Goal: Information Seeking & Learning: Learn about a topic

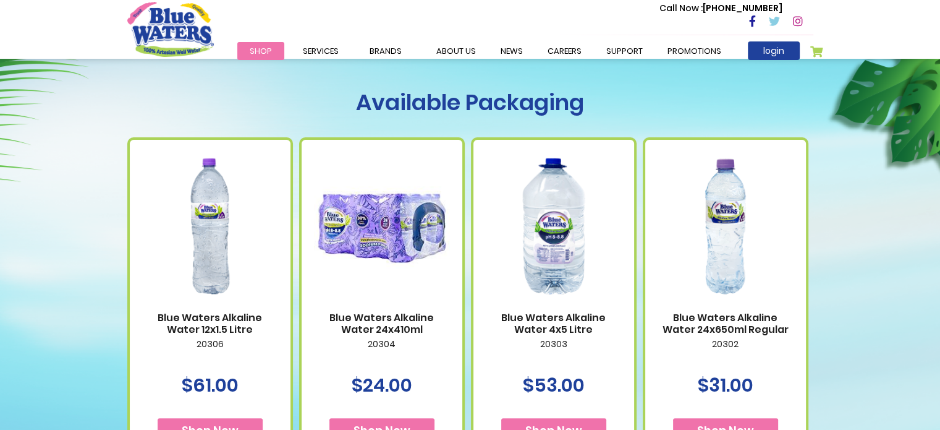
scroll to position [433, 0]
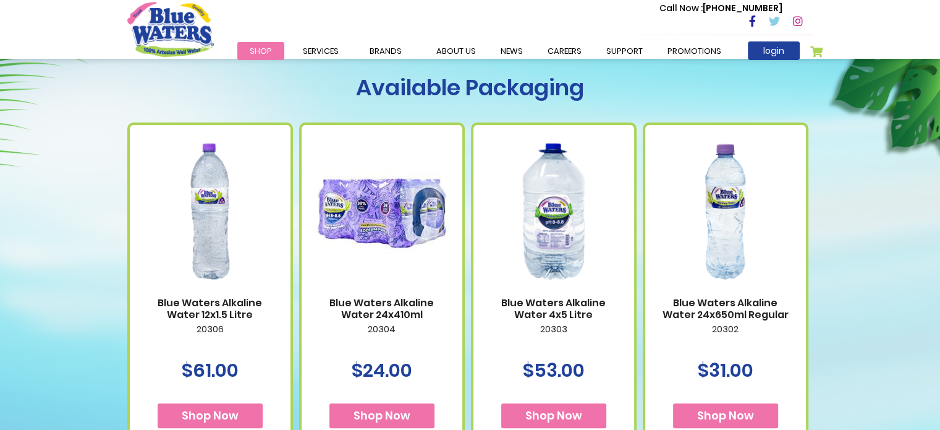
click at [559, 232] on img at bounding box center [554, 211] width 136 height 170
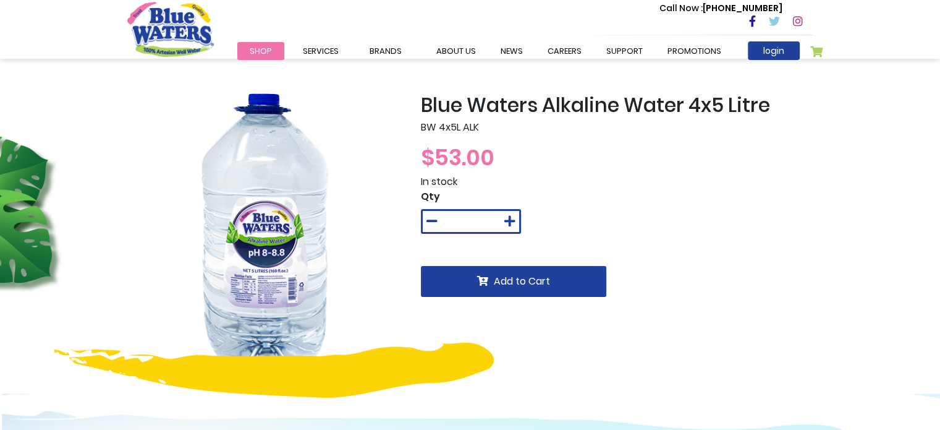
click at [293, 227] on img at bounding box center [264, 230] width 275 height 275
click at [280, 224] on img at bounding box center [264, 230] width 275 height 275
click at [329, 373] on img at bounding box center [274, 369] width 440 height 55
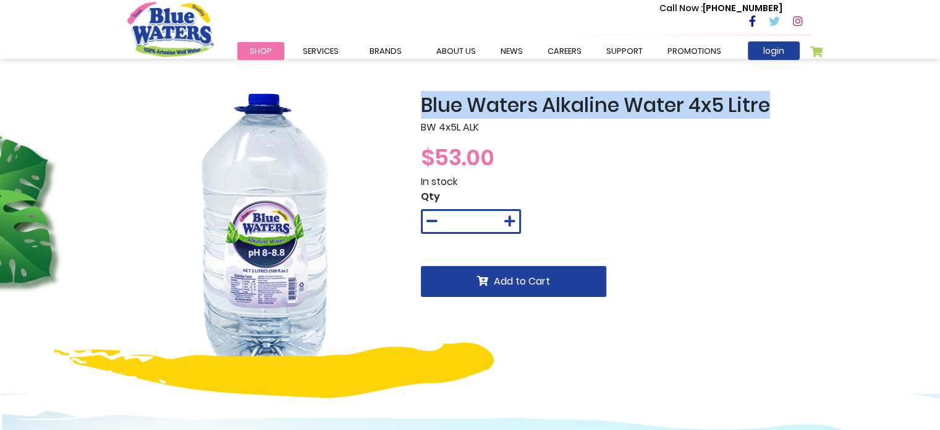
drag, startPoint x: 422, startPoint y: 104, endPoint x: 784, endPoint y: 104, distance: 361.7
click at [784, 104] on h2 "Blue Waters Alkaline Water 4x5 Litre" at bounding box center [617, 104] width 393 height 23
copy h2 "Blue Waters Alkaline Water 4x5 Litre"
click at [353, 234] on img at bounding box center [264, 230] width 275 height 275
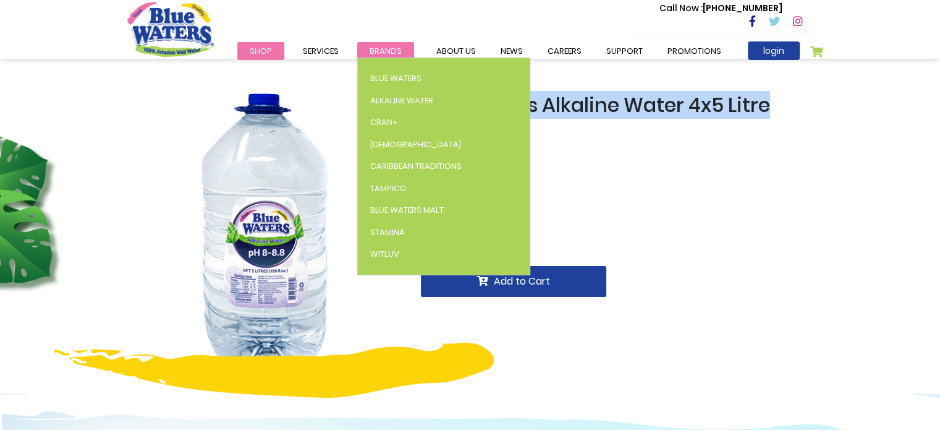
click at [377, 51] on span "Brands" at bounding box center [386, 51] width 32 height 12
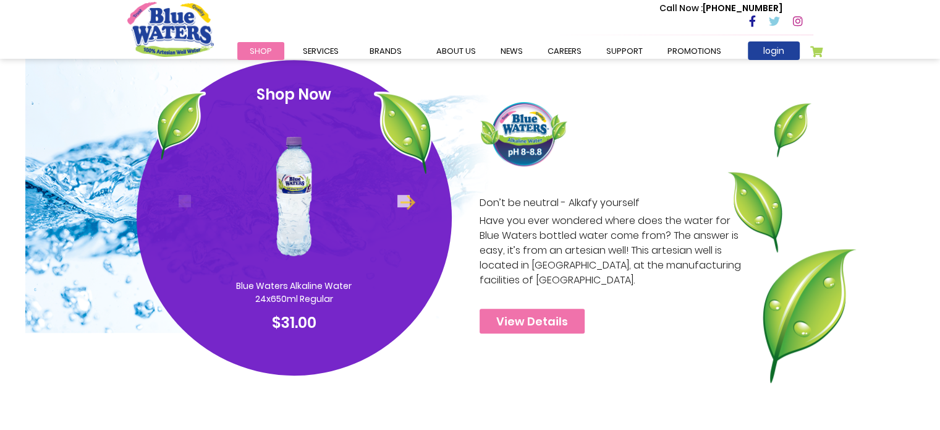
scroll to position [680, 0]
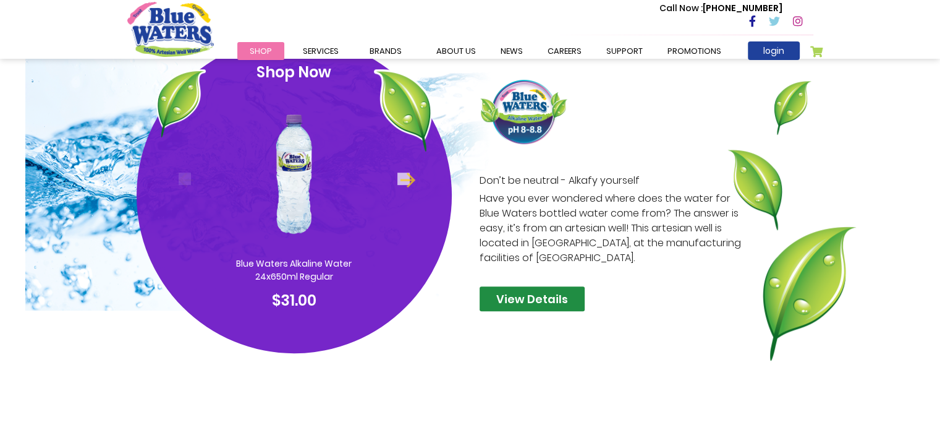
click at [509, 301] on link "View Details" at bounding box center [532, 298] width 105 height 25
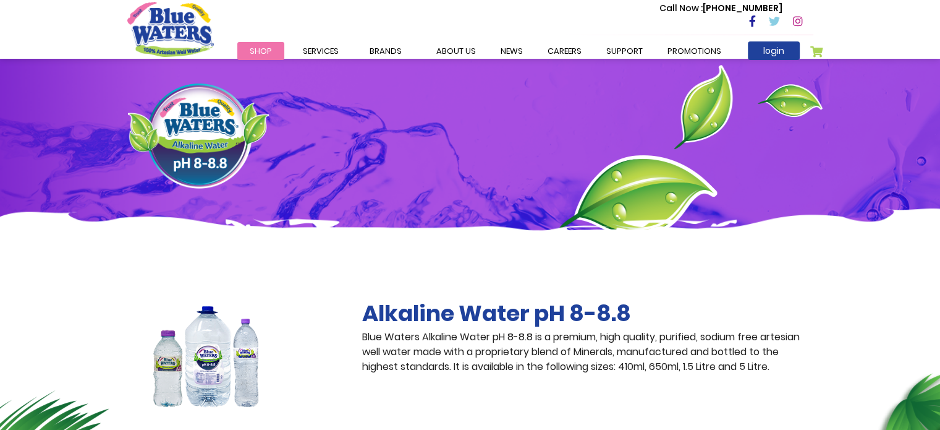
drag, startPoint x: 354, startPoint y: 161, endPoint x: 307, endPoint y: 272, distance: 121.0
click at [307, 272] on img at bounding box center [470, 252] width 940 height 88
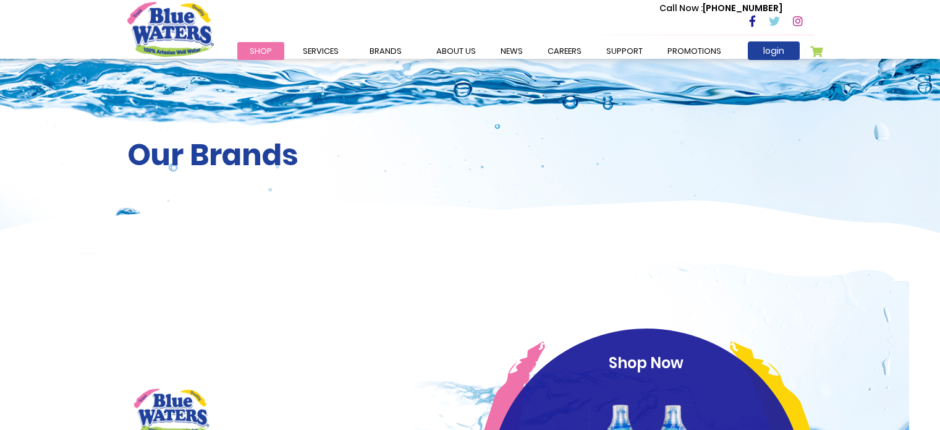
scroll to position [680, 0]
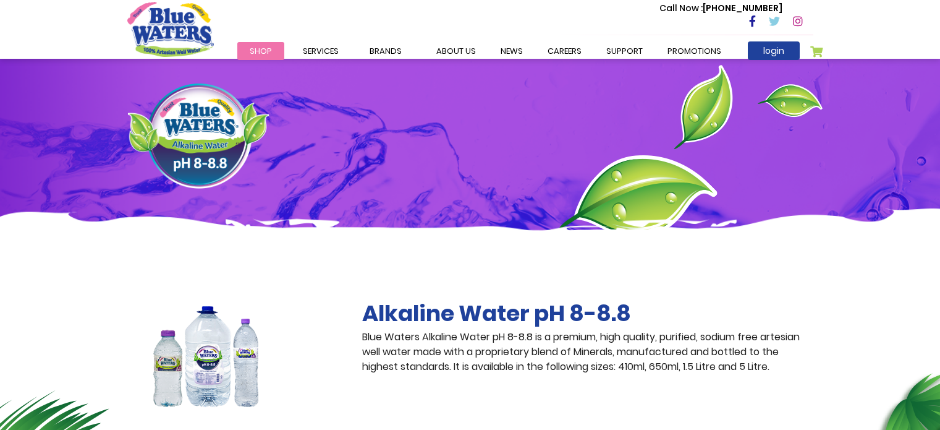
scroll to position [433, 0]
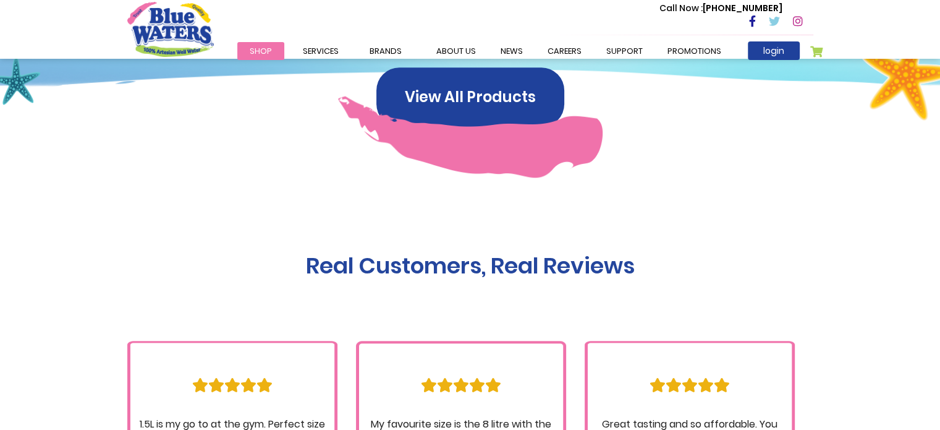
scroll to position [1021, 0]
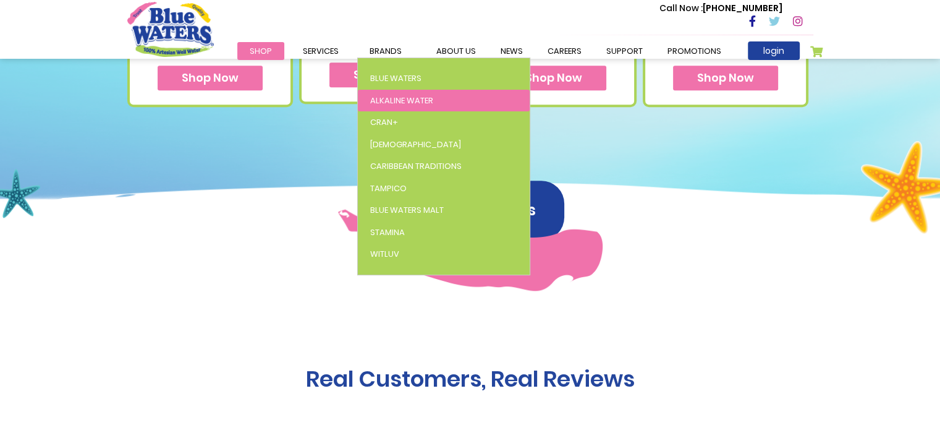
click at [386, 95] on span "Alkaline Water" at bounding box center [401, 101] width 63 height 12
